Goal: Task Accomplishment & Management: Manage account settings

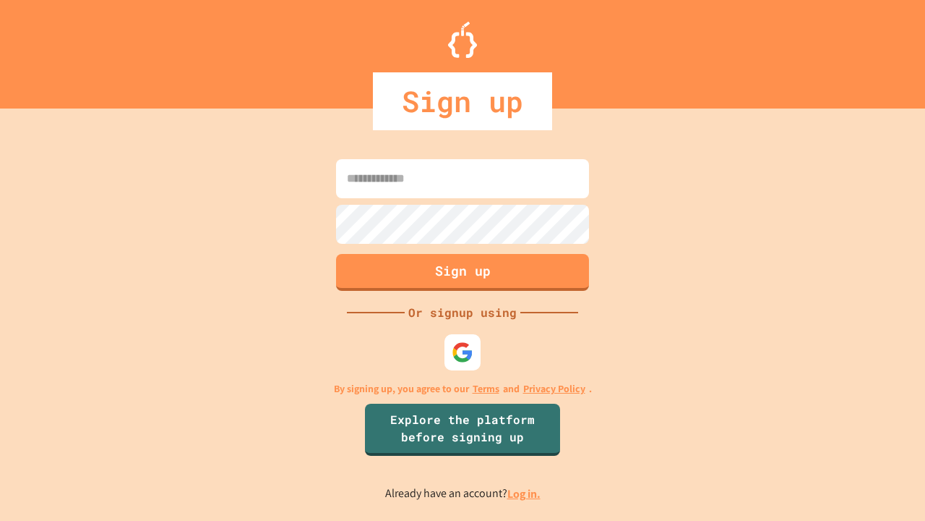
click at [525, 493] on link "Log in." at bounding box center [524, 493] width 33 height 15
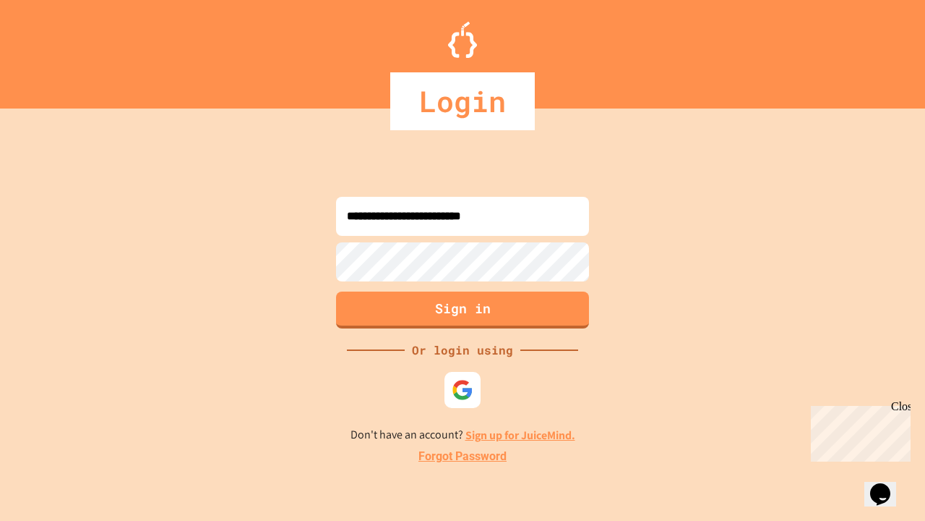
type input "**********"
